Goal: Find specific page/section

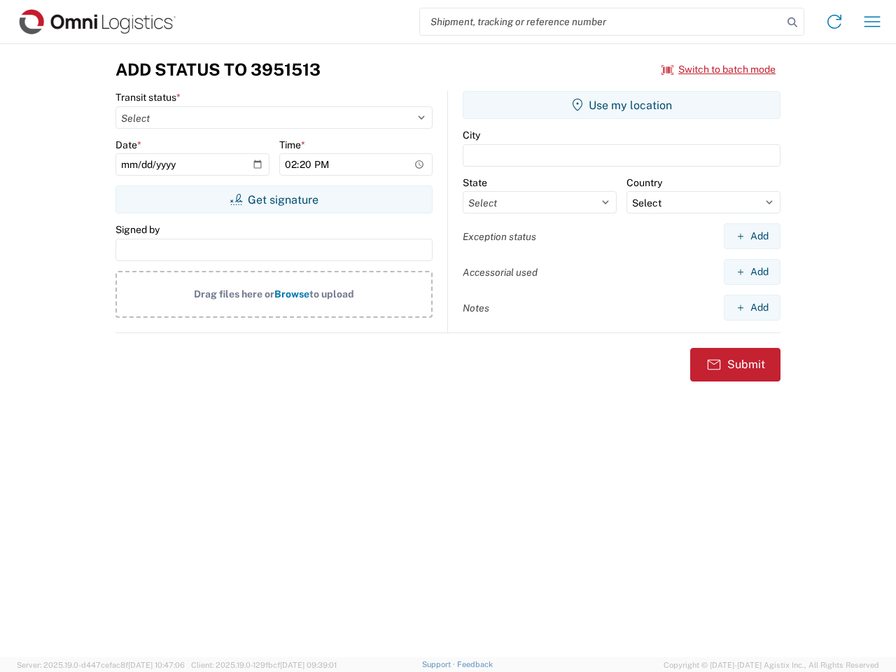
click at [602, 22] on input "search" at bounding box center [601, 21] width 363 height 27
click at [793, 22] on icon at bounding box center [793, 23] width 20 height 20
click at [835, 22] on icon at bounding box center [835, 22] width 22 height 22
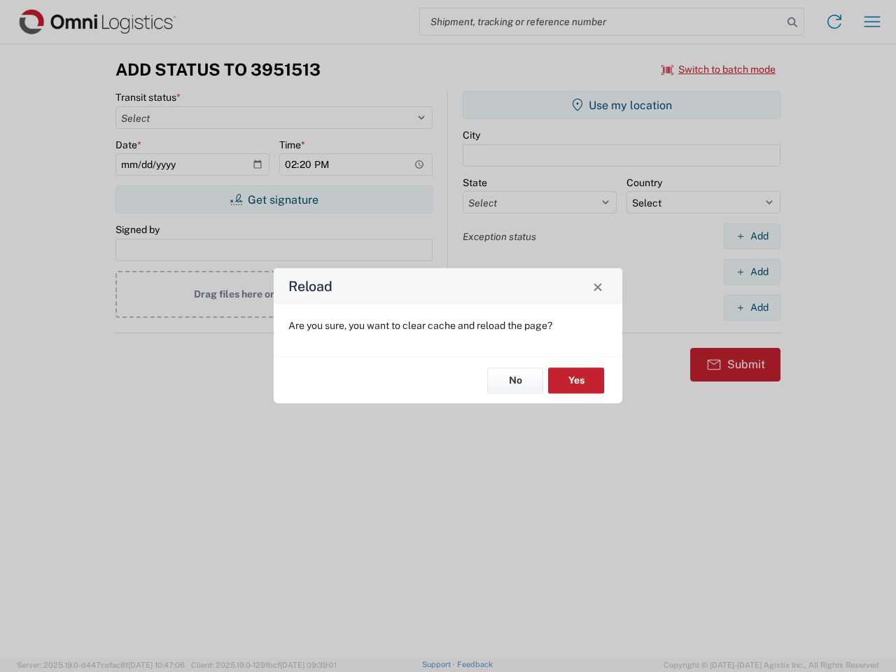
click at [873, 22] on div "Reload Are you sure, you want to clear cache and reload the page? No Yes" at bounding box center [448, 336] width 896 height 672
click at [719, 69] on div "Reload Are you sure, you want to clear cache and reload the page? No Yes" at bounding box center [448, 336] width 896 height 672
click at [274, 200] on div "Reload Are you sure, you want to clear cache and reload the page? No Yes" at bounding box center [448, 336] width 896 height 672
click at [622, 105] on div "Reload Are you sure, you want to clear cache and reload the page? No Yes" at bounding box center [448, 336] width 896 height 672
click at [752, 236] on div "Reload Are you sure, you want to clear cache and reload the page? No Yes" at bounding box center [448, 336] width 896 height 672
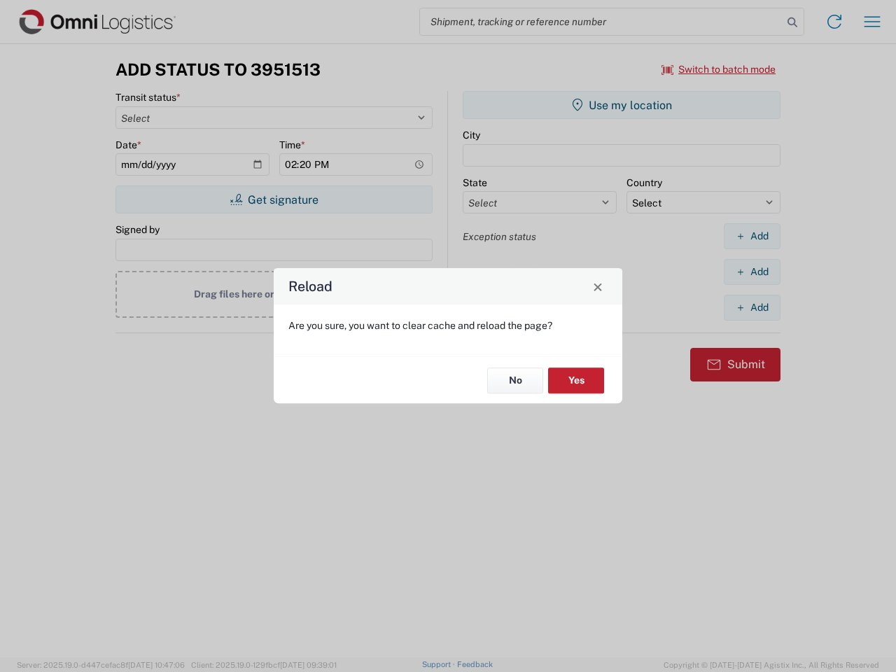
click at [752, 272] on div "Reload Are you sure, you want to clear cache and reload the page? No Yes" at bounding box center [448, 336] width 896 height 672
click at [752, 307] on div "Reload Are you sure, you want to clear cache and reload the page? No Yes" at bounding box center [448, 336] width 896 height 672
